Goal: Task Accomplishment & Management: Use online tool/utility

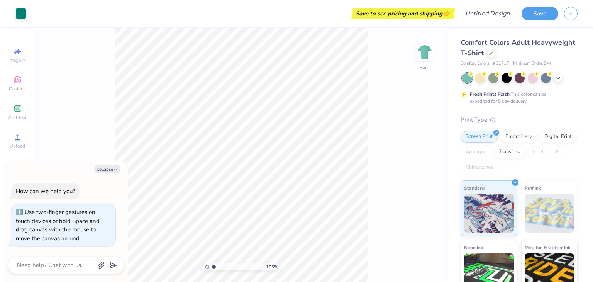
type input "1.04916063210207"
type textarea "x"
type input "1.74331474849003"
type textarea "x"
type input "1.74331474849003"
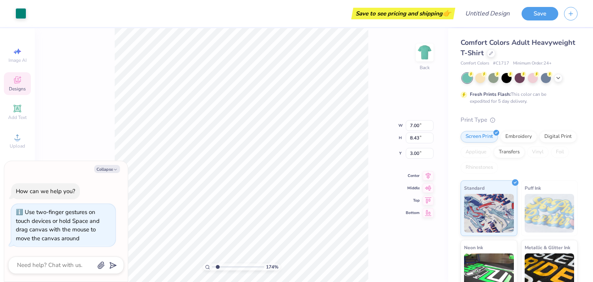
type textarea "x"
click at [539, 141] on div "Digital Print" at bounding box center [557, 136] width 37 height 12
type input "1.74331474849003"
type textarea "x"
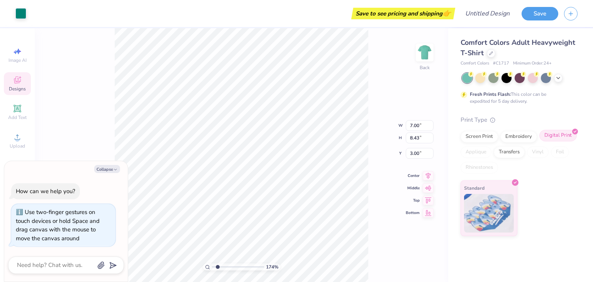
type input "1.74331474849003"
type textarea "x"
type input "1.74331474849003"
type textarea "x"
type input "1.74331474849003"
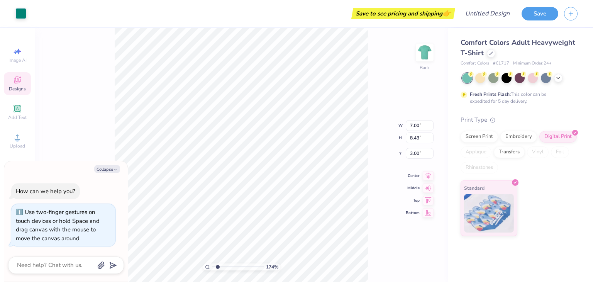
type textarea "x"
type input "1.74331474849003"
type textarea "x"
type input "2.21"
type input "1.74331474849003"
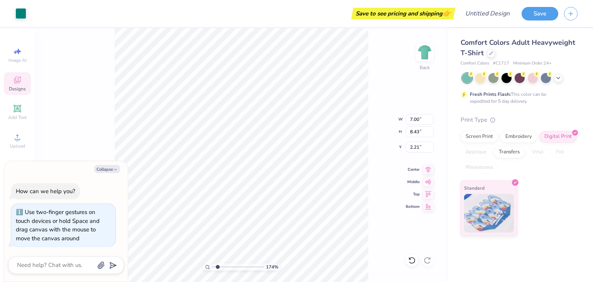
type textarea "x"
type input "2.19"
click at [23, 112] on div "Add Text" at bounding box center [17, 112] width 27 height 23
type input "1.74331474849003"
type textarea "x"
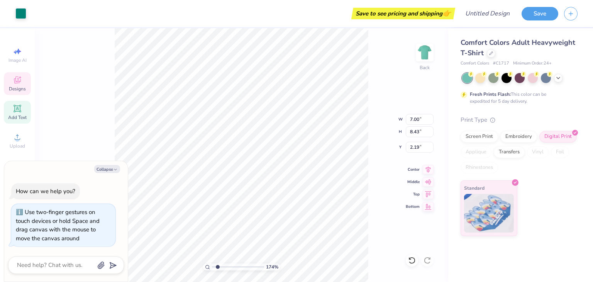
type input "5.59"
type input "1.62"
type input "11.69"
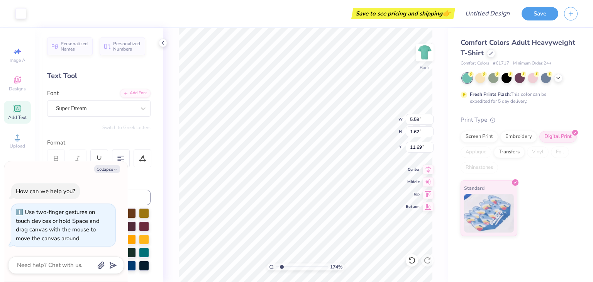
type textarea "x"
type input "1.74331474849003"
type textarea "x"
type input "1.74331474849003"
click at [110, 168] on button "Collapse" at bounding box center [107, 169] width 26 height 8
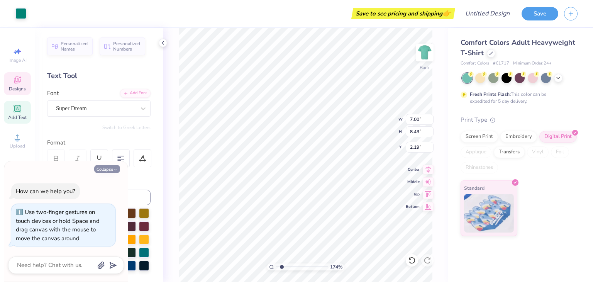
type textarea "x"
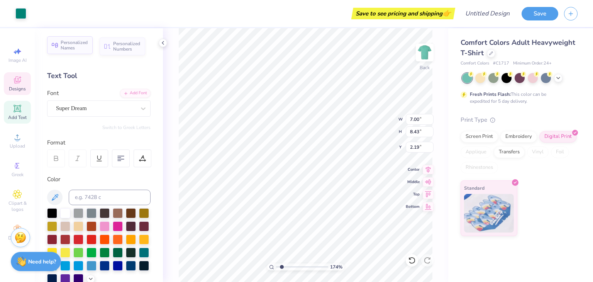
click at [76, 47] on span "Personalized Names" at bounding box center [74, 45] width 27 height 11
type input "1.74331474849003"
type input "12.43"
type input "2.00"
type input "11.50"
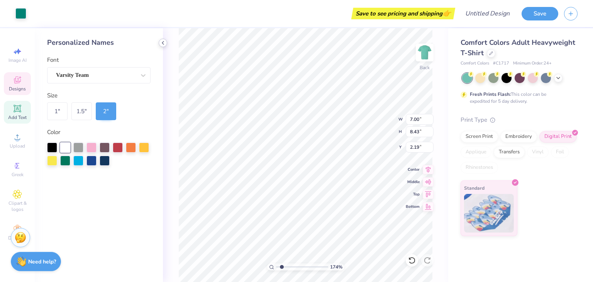
click at [164, 42] on icon at bounding box center [163, 43] width 6 height 6
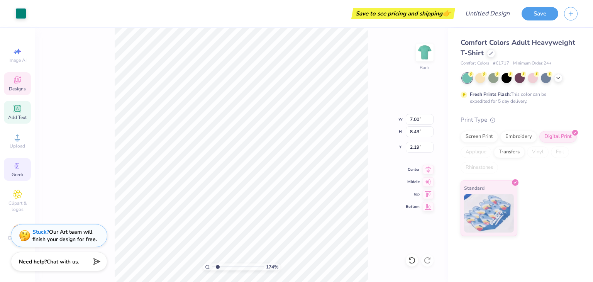
click at [20, 173] on span "Greek" at bounding box center [18, 174] width 12 height 6
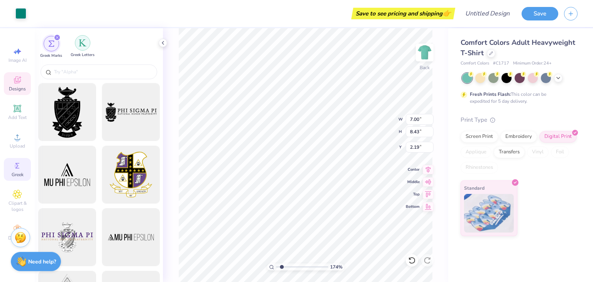
click at [79, 50] on div "filter for Greek Letters" at bounding box center [82, 42] width 15 height 15
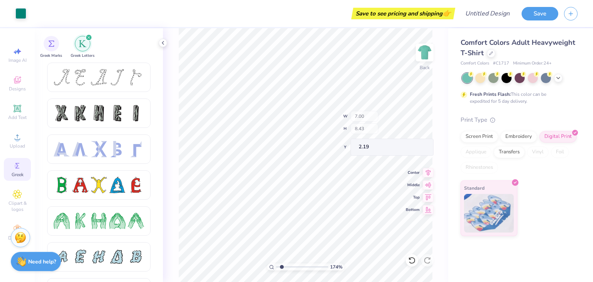
type input "1.74331474849003"
type input "6.22"
type input "4.40"
click at [164, 44] on icon at bounding box center [163, 43] width 6 height 6
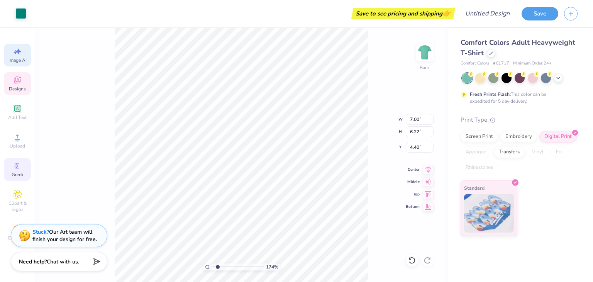
click at [24, 46] on div "Image AI" at bounding box center [17, 55] width 27 height 23
type input "1.74331474849003"
select select "4"
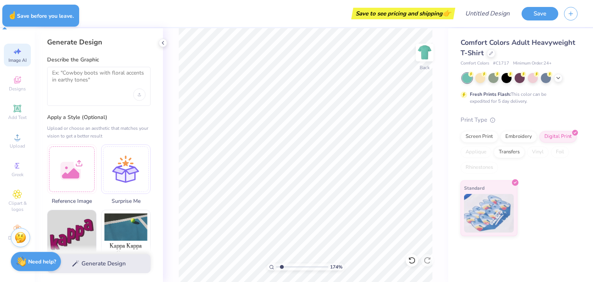
type input "1.74331474849003"
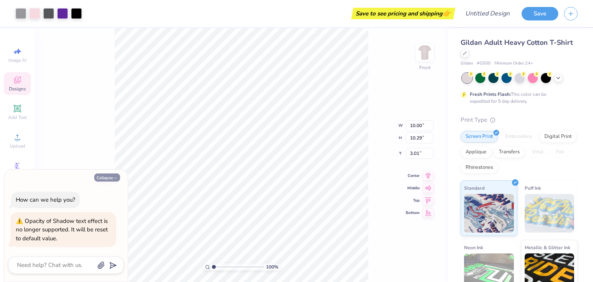
click at [109, 178] on button "Collapse" at bounding box center [107, 177] width 26 height 8
type textarea "x"
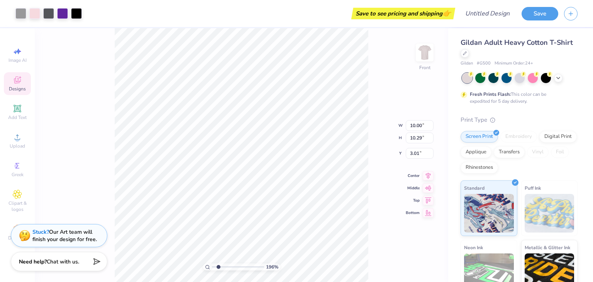
click at [218, 266] on input "range" at bounding box center [238, 266] width 52 height 7
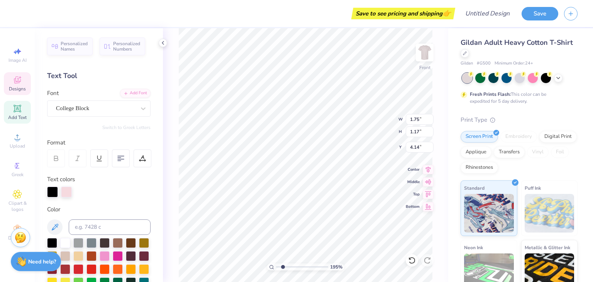
type input "1.94982974357339"
type input "3.69"
type input "1.33"
type input "3.01"
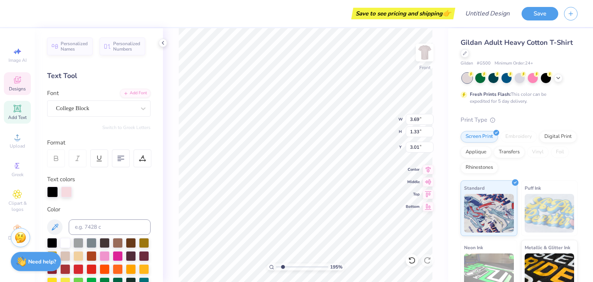
type input "1.94982974357339"
type textarea "PI"
type input "1.94982974357339"
type textarea "PI"
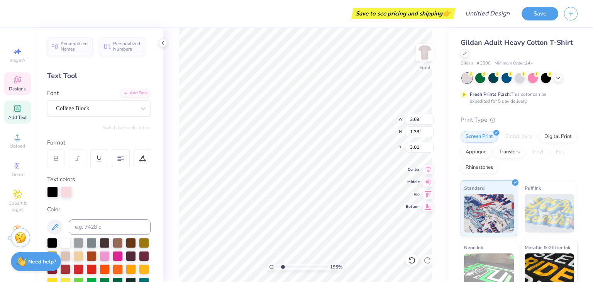
type input "1.94982974357339"
type textarea "P"
type input "1.94982974357339"
type textarea "Z"
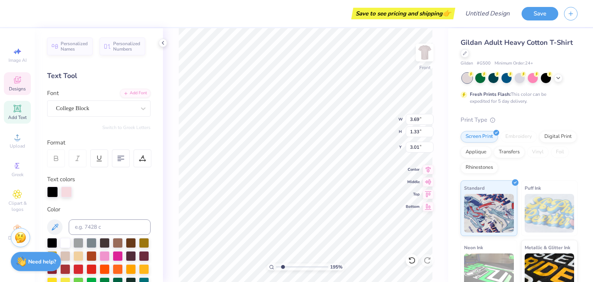
scroll to position [6, 1]
type input "1.94982974357339"
type textarea "Ze"
type input "1.94982974357339"
type textarea "Zet"
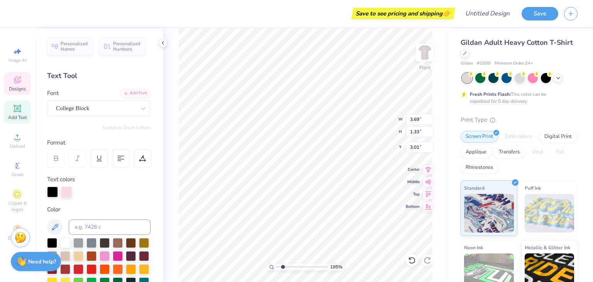
type input "1.94982974357339"
type textarea "Zeta"
type input "1.94982974357339"
type textarea "Zeta"
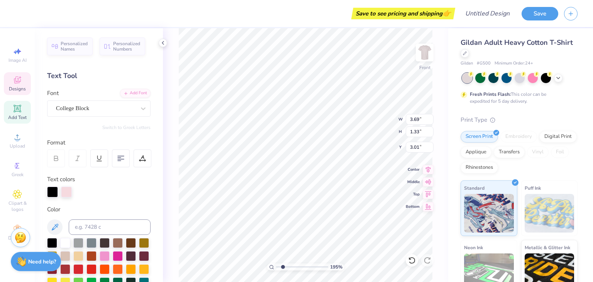
type input "1.94982974357339"
type textarea "Zeta p"
type input "1.94982974357339"
type textarea "Zeta ph"
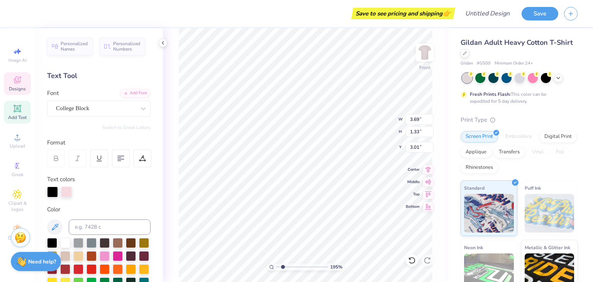
type input "1.94982974357339"
type textarea "Zeta phi"
type input "1.94982974357339"
type input "6.48"
type input "3.12"
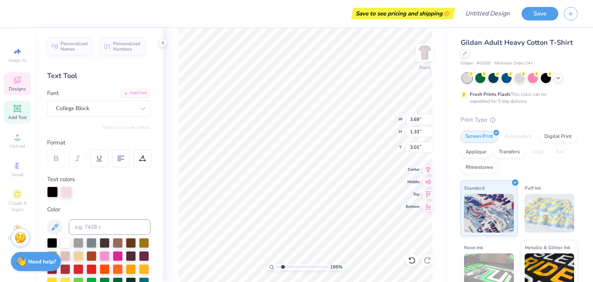
type input "4.61"
type input "1.94982974357339"
type input "1.75"
type input "1.17"
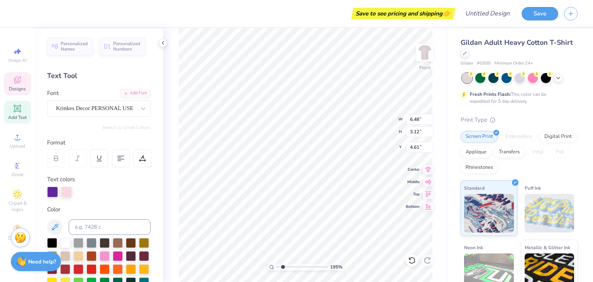
type input "4.14"
type input "4.33"
type input "1.36"
type input "3.10"
type input "1.94982974357339"
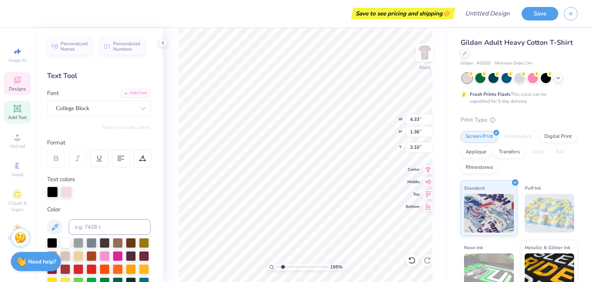
type input "3.00"
type input "1.94982974357339"
type input "6.48"
type input "3.12"
type input "4.61"
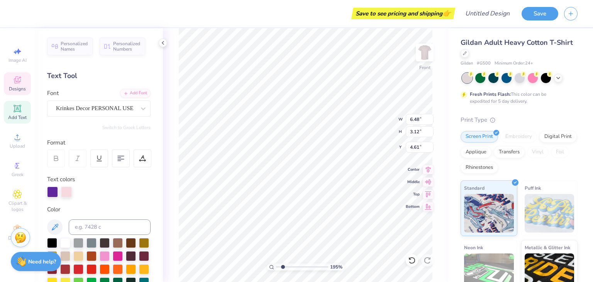
type input "1.94982974357339"
type input "5.73"
type input "1.94982974357339"
type input "1.75"
type input "1.17"
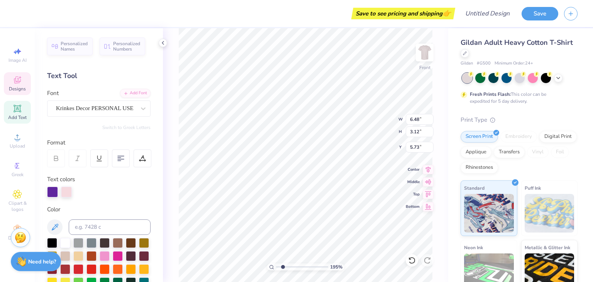
type input "4.14"
type input "1.94982974357339"
type input "2.41"
type input "1.94982974357339"
type input "6.48"
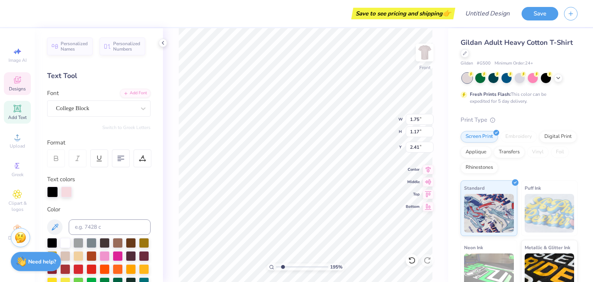
type input "3.12"
type input "5.73"
type input "1.94982974357339"
type input "4.36"
click at [411, 258] on icon at bounding box center [412, 260] width 8 height 8
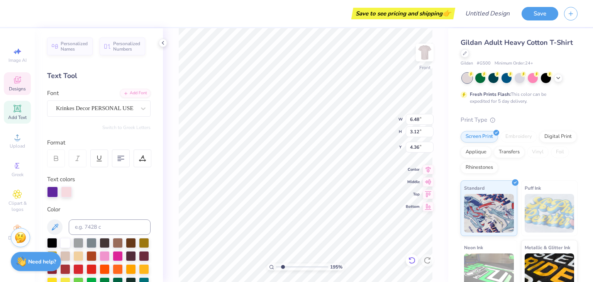
type input "1.94982974357339"
type input "5.73"
click at [411, 258] on icon at bounding box center [412, 260] width 8 height 8
type input "1.94982974357339"
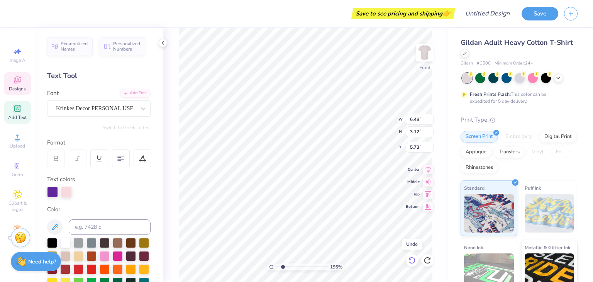
type input "4.61"
click at [411, 258] on icon at bounding box center [412, 260] width 8 height 8
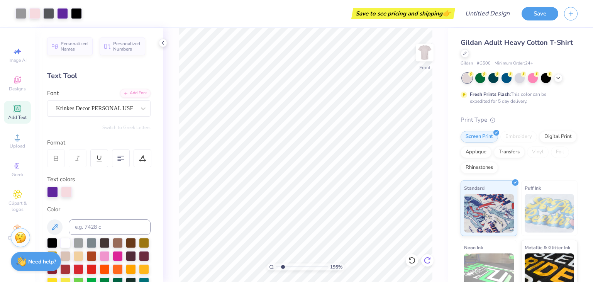
click at [431, 258] on div at bounding box center [427, 260] width 12 height 12
click at [417, 258] on div at bounding box center [411, 260] width 12 height 12
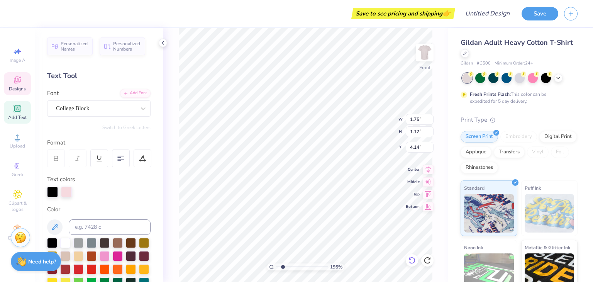
type input "1.94982974357339"
type input "6.48"
type input "3.12"
type input "4.61"
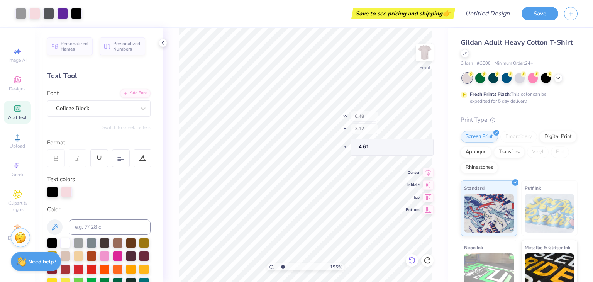
type input "1.94982974357339"
type input "3.69"
type input "1.33"
type input "3.01"
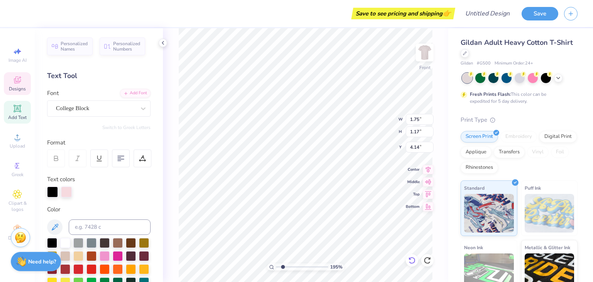
type input "1.94982974357339"
type textarea "A"
type input "1.94982974357339"
type textarea "Al"
type input "1.94982974357339"
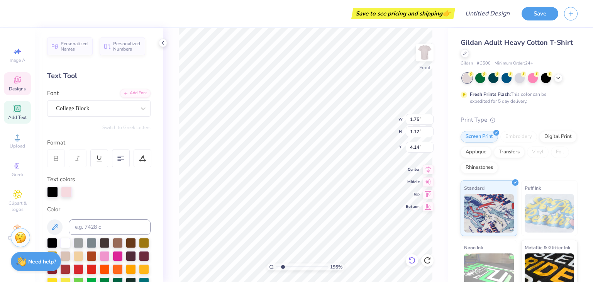
type textarea "Alp"
type input "1.94982974357339"
type textarea "Alph"
type input "1.94982974357339"
type textarea "Alpha"
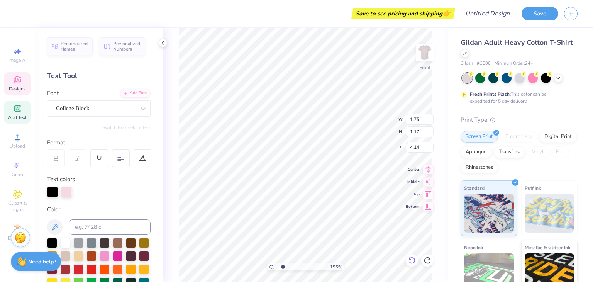
scroll to position [6, 1]
type input "1.94982974357339"
type input "3.69"
type input "1.33"
type input "3.01"
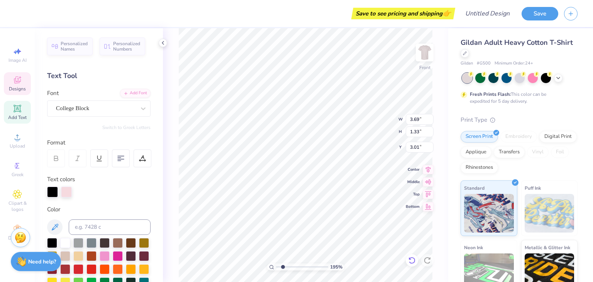
scroll to position [6, 2]
type input "1.94982974357339"
type textarea "PI"
type input "1.94982974357339"
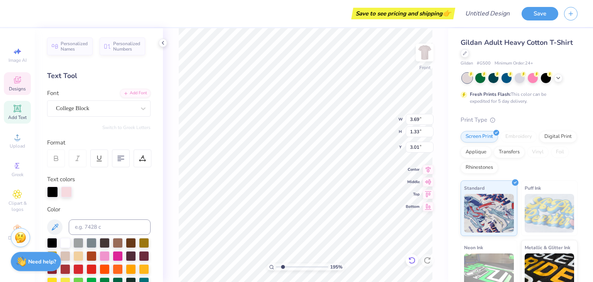
type textarea "PI"
type input "1.94982974357339"
type textarea "P"
type input "1.94982974357339"
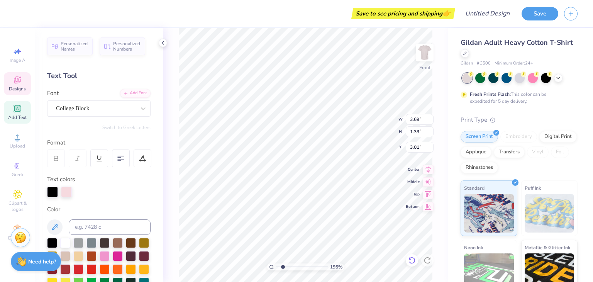
type textarea "Z"
type input "1.94982974357339"
type textarea "Ze"
type input "1.94982974357339"
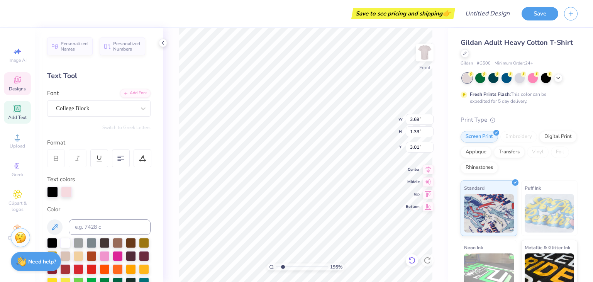
type textarea "Zet"
type input "1.94982974357339"
type textarea "Zeta"
type input "1.94982974357339"
type textarea "Zeta"
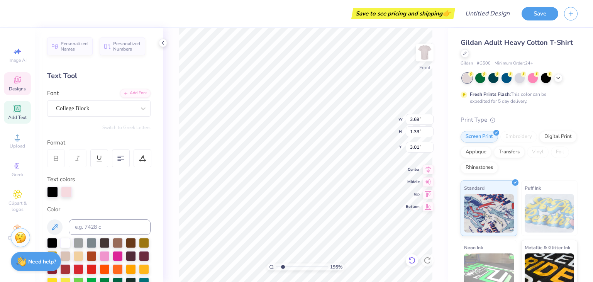
scroll to position [6, 1]
type input "1.94982974357339"
type textarea "Zeta p"
type input "1.94982974357339"
type textarea "Zeta ph"
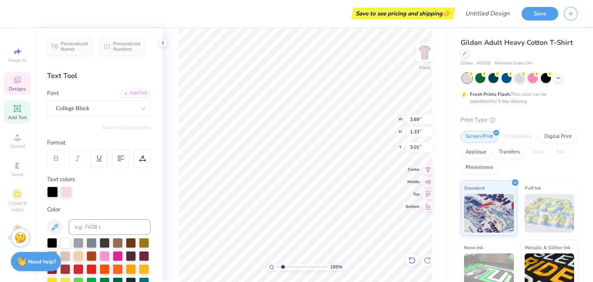
scroll to position [6, 2]
type input "1.94982974357339"
type textarea "Zeta phi"
type input "1.94982974357339"
type input "2.86"
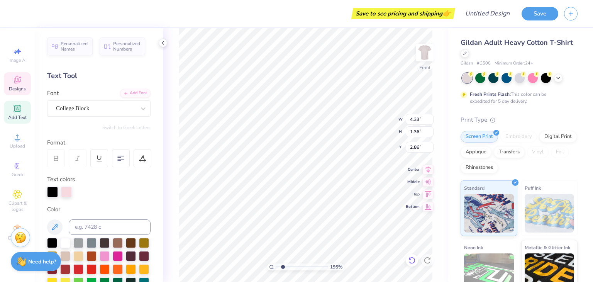
click at [409, 261] on icon at bounding box center [412, 260] width 8 height 8
type input "1.94982974357339"
type input "3.10"
type input "1.94982974357339"
type input "4.65"
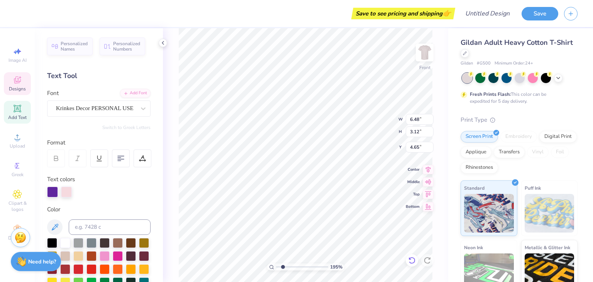
click at [412, 258] on icon at bounding box center [412, 260] width 8 height 8
type input "1.94982974357339"
type input "4.61"
click at [412, 258] on icon at bounding box center [412, 260] width 8 height 8
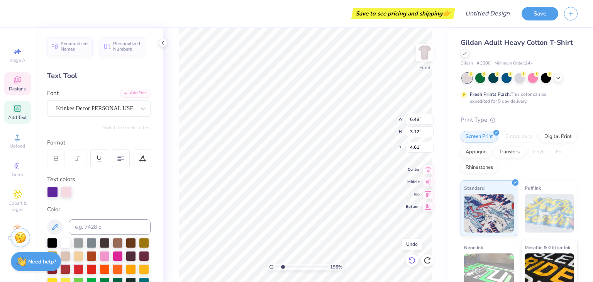
click at [412, 258] on icon at bounding box center [412, 260] width 8 height 8
type input "1.94982974357339"
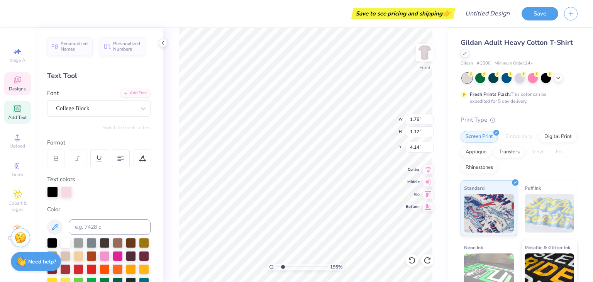
type textarea "a"
type input "1.94982974357339"
type textarea "al"
type input "1.94982974357339"
type textarea "alp"
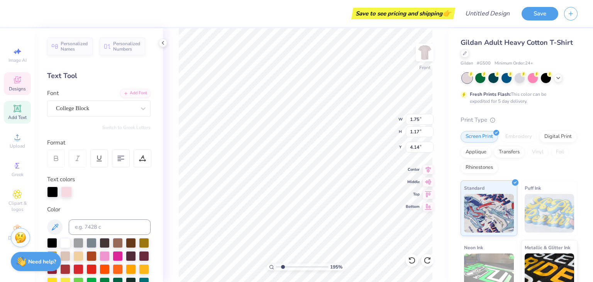
type input "1.94982974357339"
type textarea "alph"
type input "1.94982974357339"
type textarea "alpha"
type input "1.94982974357339"
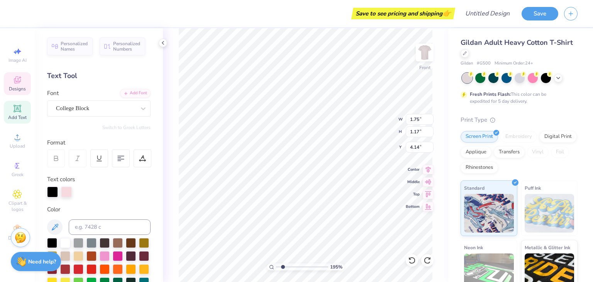
type textarea "alpha"
type input "1.94982974357339"
type textarea "alpha"
type input "1.94982974357339"
type input "3.69"
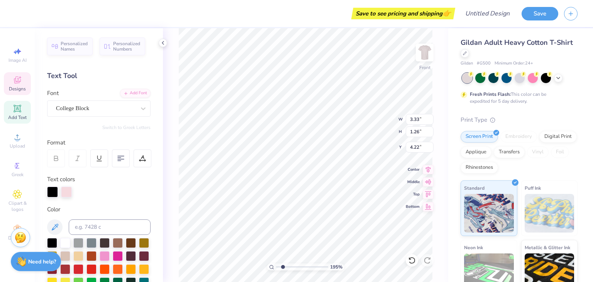
type input "1.33"
type input "3.01"
type input "1.94982974357339"
type textarea "PI Z"
type input "1.94982974357339"
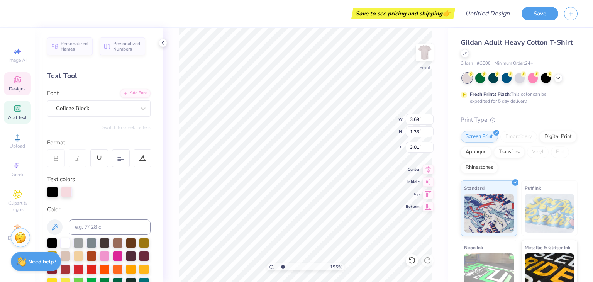
type textarea "PI"
type input "1.94982974357339"
type textarea "PI"
type input "1.94982974357339"
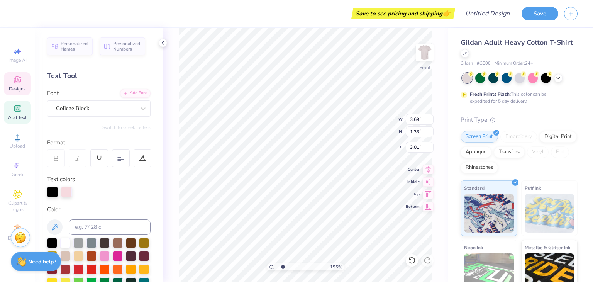
type textarea "P"
type input "1.94982974357339"
type textarea "z"
type input "1.94982974357339"
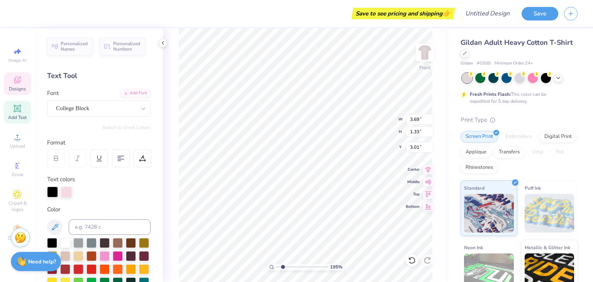
type textarea "ze"
type input "1.94982974357339"
type textarea "zet"
type input "1.94982974357339"
type textarea "zeta"
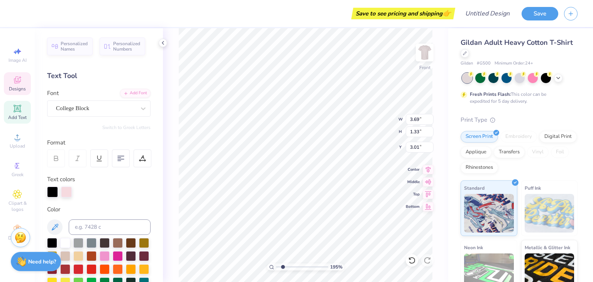
type input "1.94982974357339"
type textarea "zeta p"
type input "1.94982974357339"
type textarea "zeta ph"
type input "1.94982974357339"
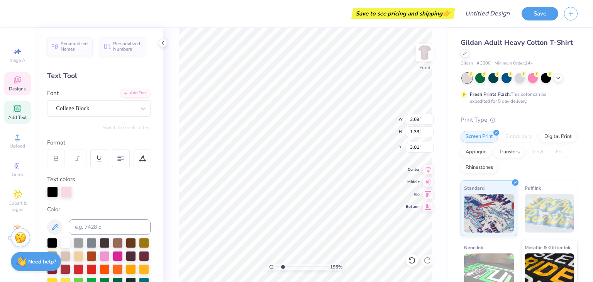
type textarea "zeta phu"
type input "1.94982974357339"
type textarea "zeta ph"
type input "1.94982974357339"
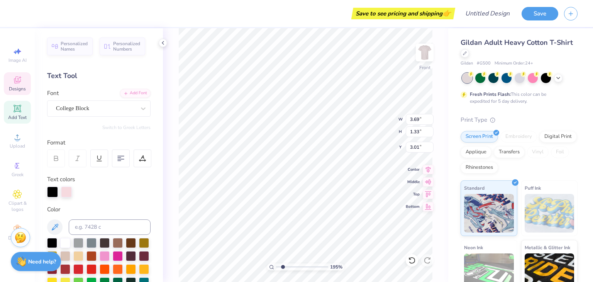
type textarea "zeta phi"
type input "1.94982974357339"
type textarea "zeta phi"
type input "1.94982974357339"
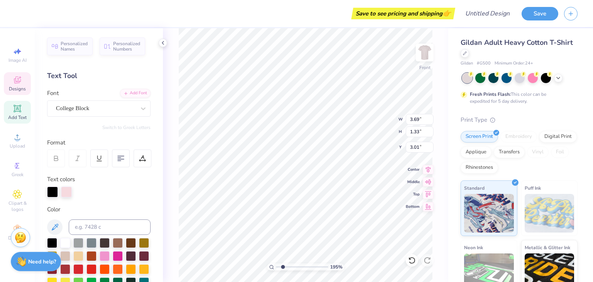
type textarea "zeta phi"
type input "1.94982974357339"
type textarea "P"
type input "1.94982974357339"
type textarea "Pa"
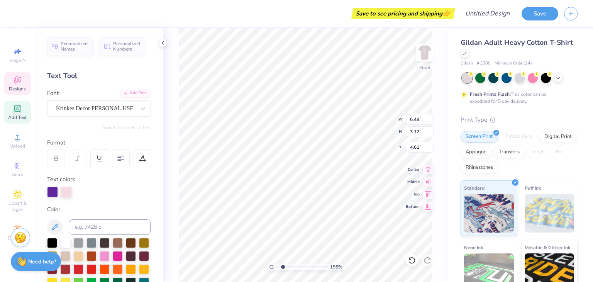
type input "1.94982974357339"
type textarea "Par"
type input "1.94982974357339"
type textarea "Pare"
type input "1.94982974357339"
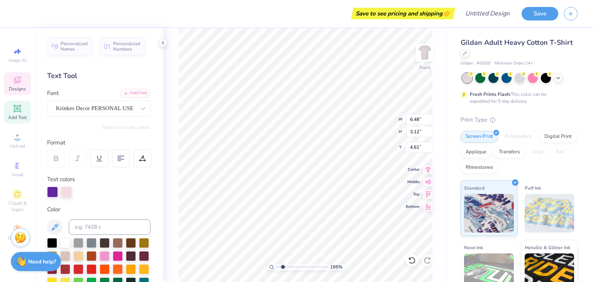
type textarea "Paren"
type input "1.94982974357339"
type textarea "Parent"
type input "1.94982974357339"
type textarea "Parent'"
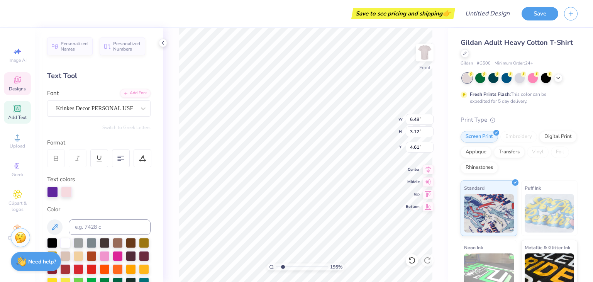
type input "1.94982974357339"
type textarea "Parent's"
type input "1.94982974357339"
type textarea "2"
type input "1.94982974357339"
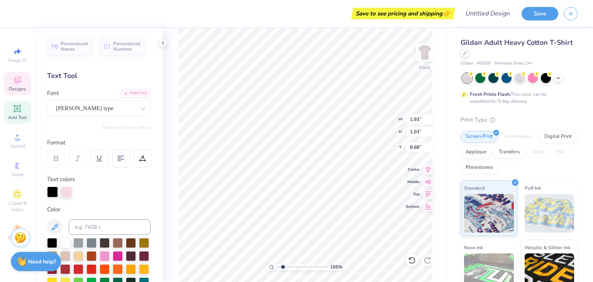
type textarea "20"
type input "1.94982974357339"
type textarea "2025"
type input "1.94982974357339"
type textarea "2025"
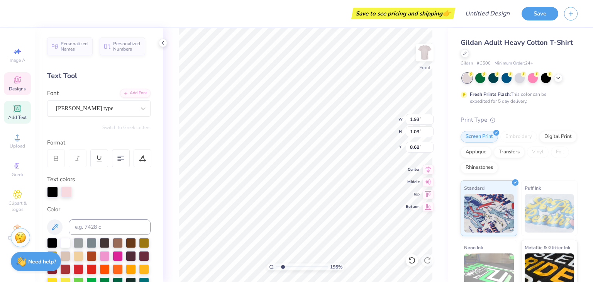
scroll to position [6, 0]
type input "1.94982974357339"
type input "1.67"
type input "0.92"
type input "11.32"
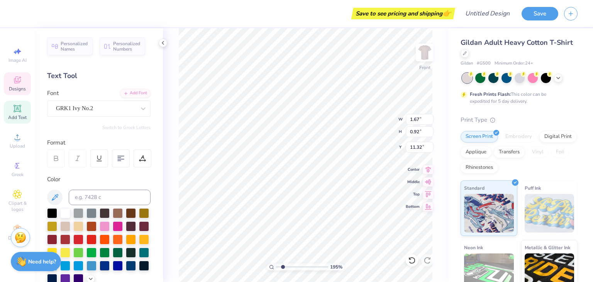
scroll to position [6, 1]
type input "1.94982974357339"
type textarea "F"
type input "1.94982974357339"
type textarea "zF"
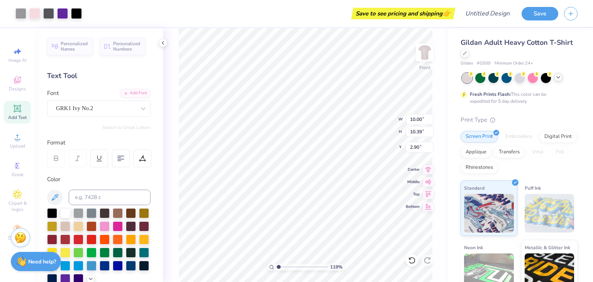
click at [557, 81] on div at bounding box center [558, 77] width 8 height 8
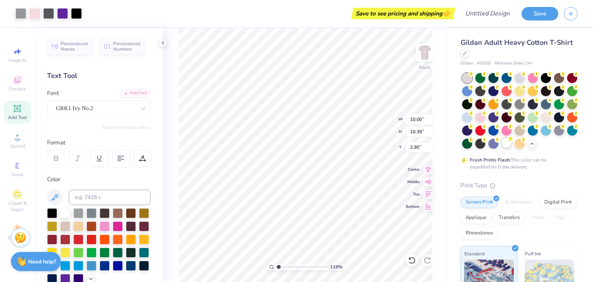
click at [507, 142] on circle at bounding box center [509, 138] width 5 height 5
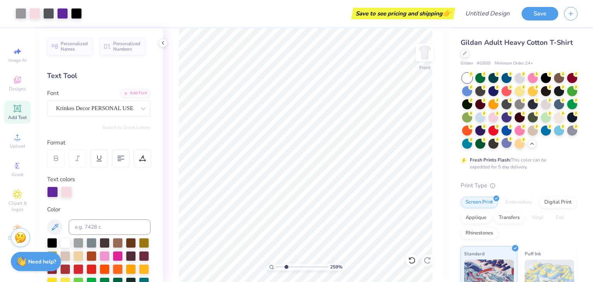
drag, startPoint x: 278, startPoint y: 266, endPoint x: 285, endPoint y: 268, distance: 8.1
click at [285, 268] on input "range" at bounding box center [302, 266] width 52 height 7
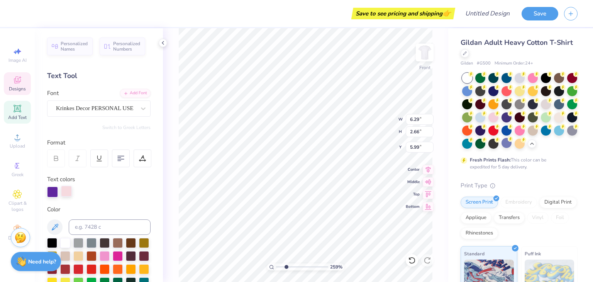
click at [66, 190] on div at bounding box center [66, 191] width 11 height 11
click at [64, 242] on div at bounding box center [65, 242] width 10 height 10
click at [69, 191] on div at bounding box center [66, 191] width 11 height 11
click at [67, 241] on div at bounding box center [65, 242] width 10 height 10
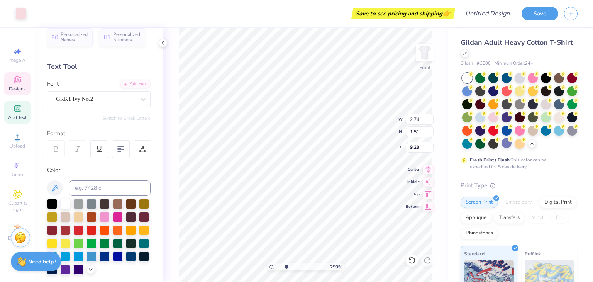
scroll to position [0, 0]
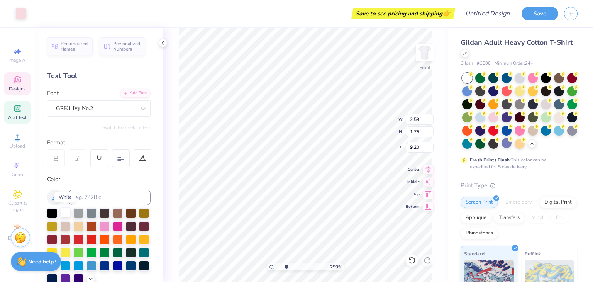
click at [69, 214] on div at bounding box center [65, 212] width 10 height 10
click at [415, 260] on icon at bounding box center [412, 260] width 8 height 8
click at [66, 211] on div at bounding box center [65, 212] width 10 height 10
click at [54, 210] on div at bounding box center [52, 212] width 10 height 10
click at [413, 260] on icon at bounding box center [412, 260] width 8 height 8
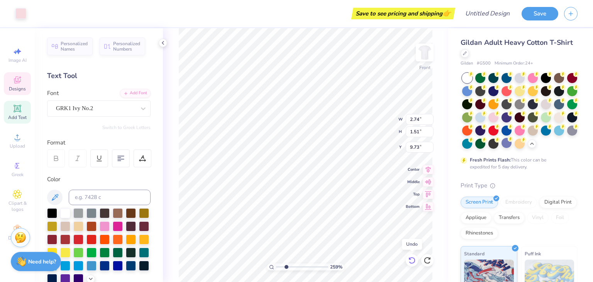
click at [413, 260] on icon at bounding box center [412, 260] width 8 height 8
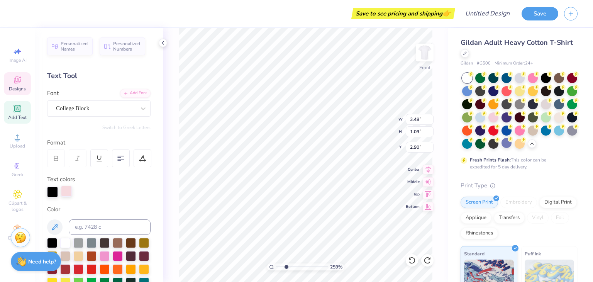
click at [63, 195] on div at bounding box center [66, 191] width 11 height 11
click at [66, 241] on div at bounding box center [65, 242] width 10 height 10
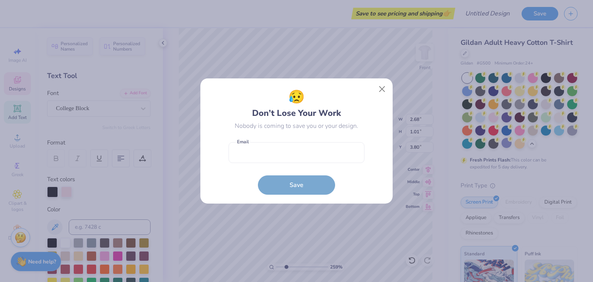
click at [68, 194] on div "😥 Don’t Lose Your Work Nobody is coming to save you or your design. Email is a …" at bounding box center [296, 141] width 593 height 282
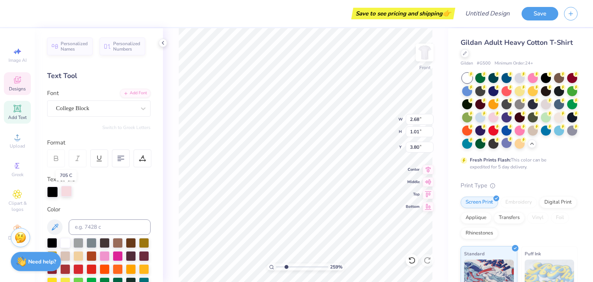
click at [68, 193] on div at bounding box center [66, 191] width 11 height 11
click at [69, 242] on div at bounding box center [65, 242] width 10 height 10
click at [172, 179] on div "259 % Front W 2.68 2.68 " H 1.01 1.01 " Y 3.80 3.80 " Center Middle Top Bottom" at bounding box center [305, 154] width 285 height 253
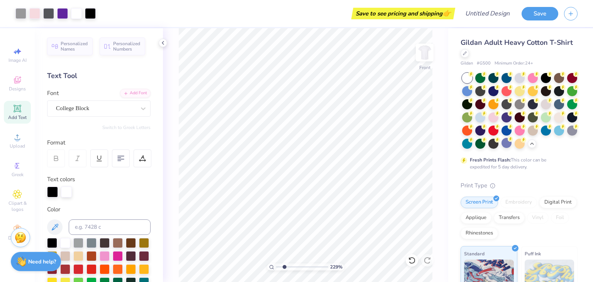
click at [284, 265] on input "range" at bounding box center [302, 266] width 52 height 7
click at [285, 266] on input "range" at bounding box center [302, 266] width 52 height 7
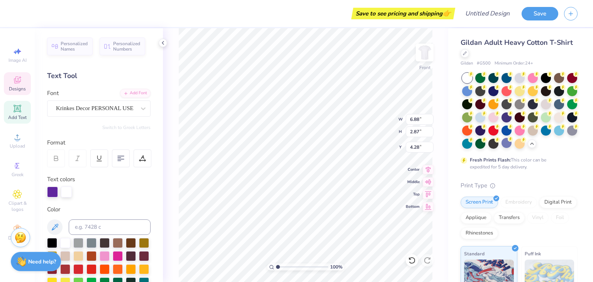
scroll to position [6, 1]
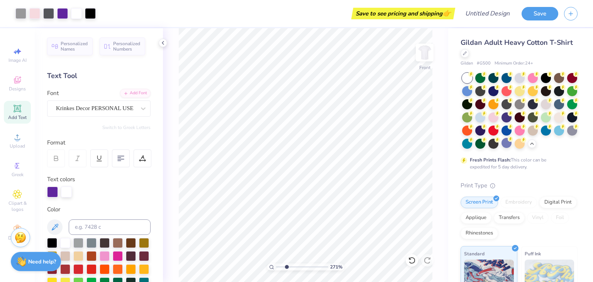
drag, startPoint x: 276, startPoint y: 265, endPoint x: 286, endPoint y: 266, distance: 10.0
click at [286, 266] on input "range" at bounding box center [302, 266] width 52 height 7
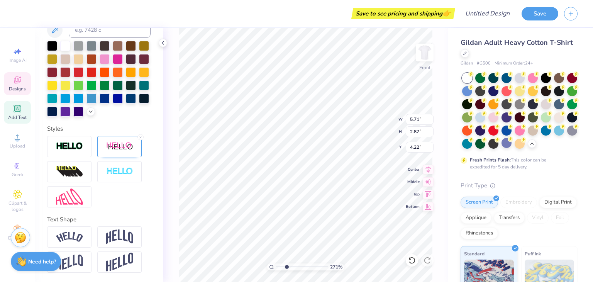
scroll to position [0, 0]
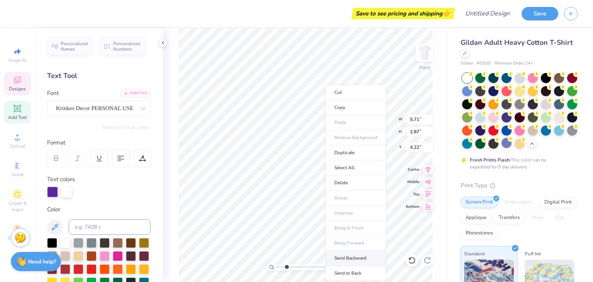
drag, startPoint x: 345, startPoint y: 253, endPoint x: 341, endPoint y: 253, distance: 4.3
click at [341, 253] on li "Send Backward" at bounding box center [355, 257] width 61 height 15
